Goal: Register for event/course

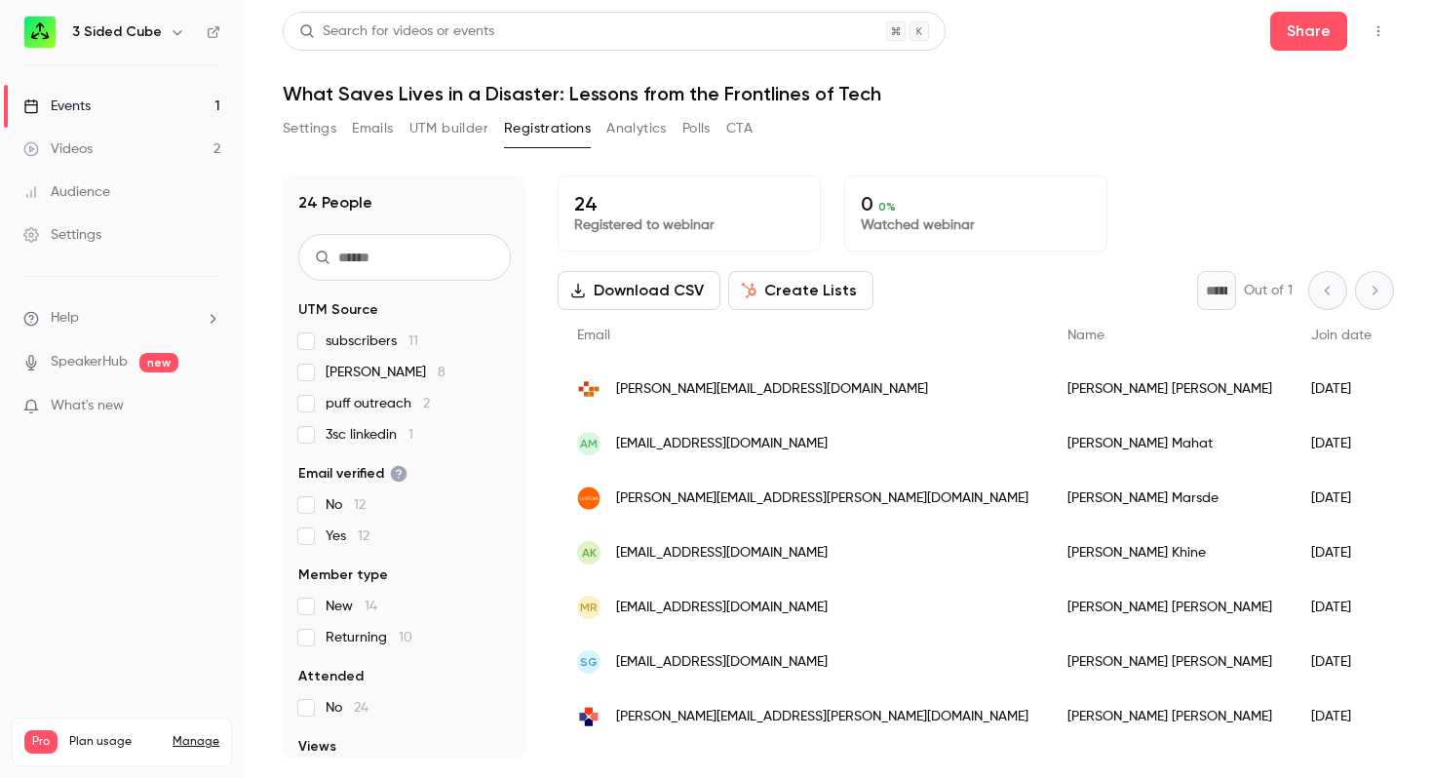
click at [64, 106] on div "Events" at bounding box center [56, 105] width 67 height 19
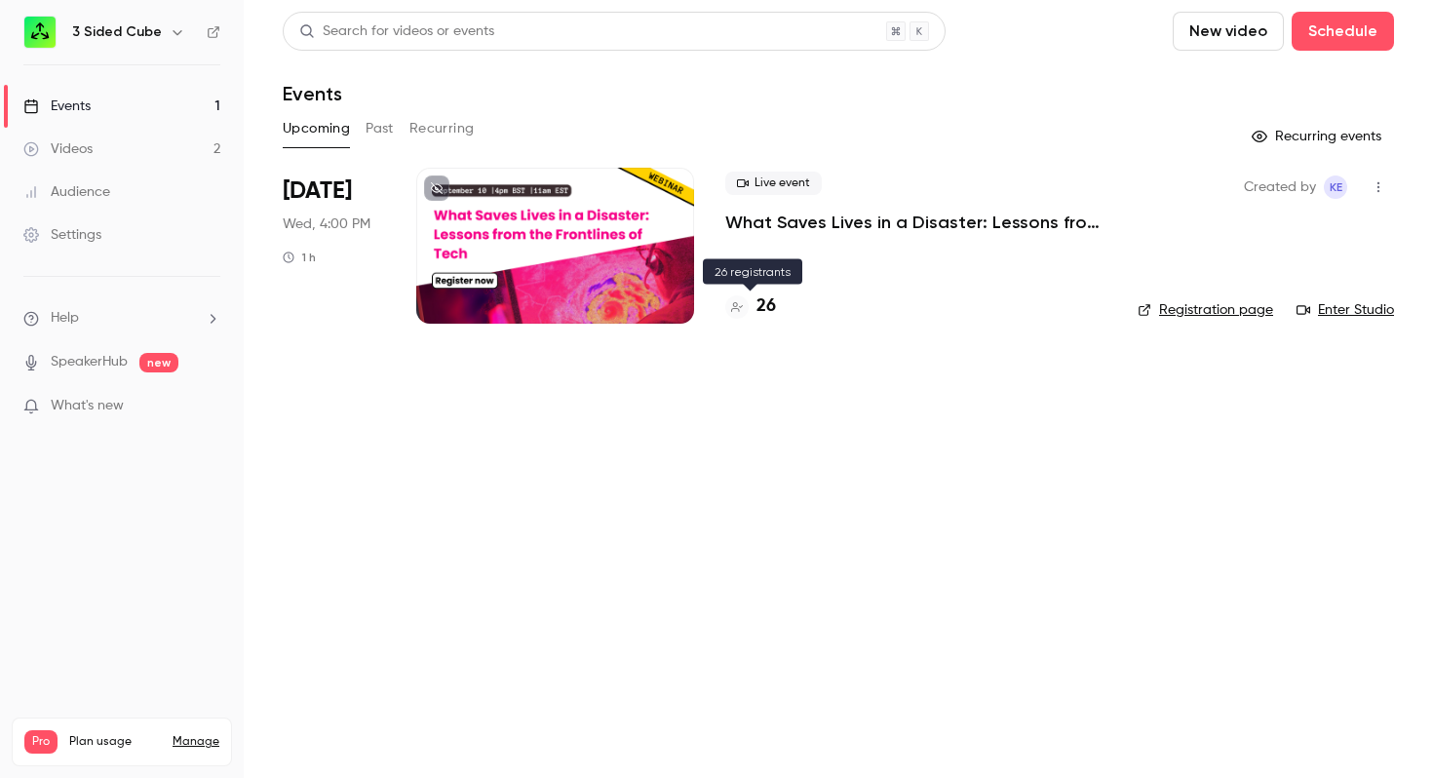
click at [762, 302] on h4 "26" at bounding box center [765, 306] width 19 height 26
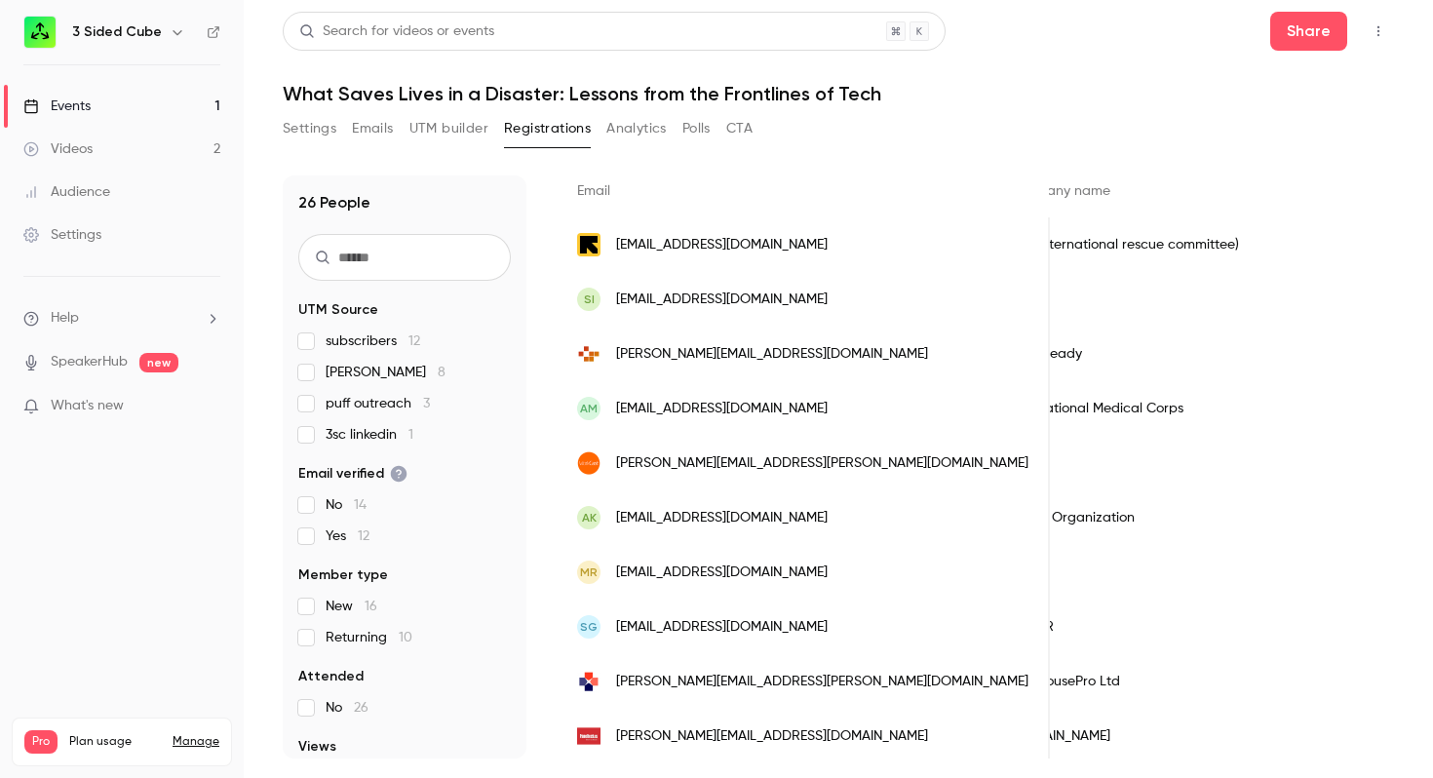
scroll to position [0, 710]
